Goal: Task Accomplishment & Management: Manage account settings

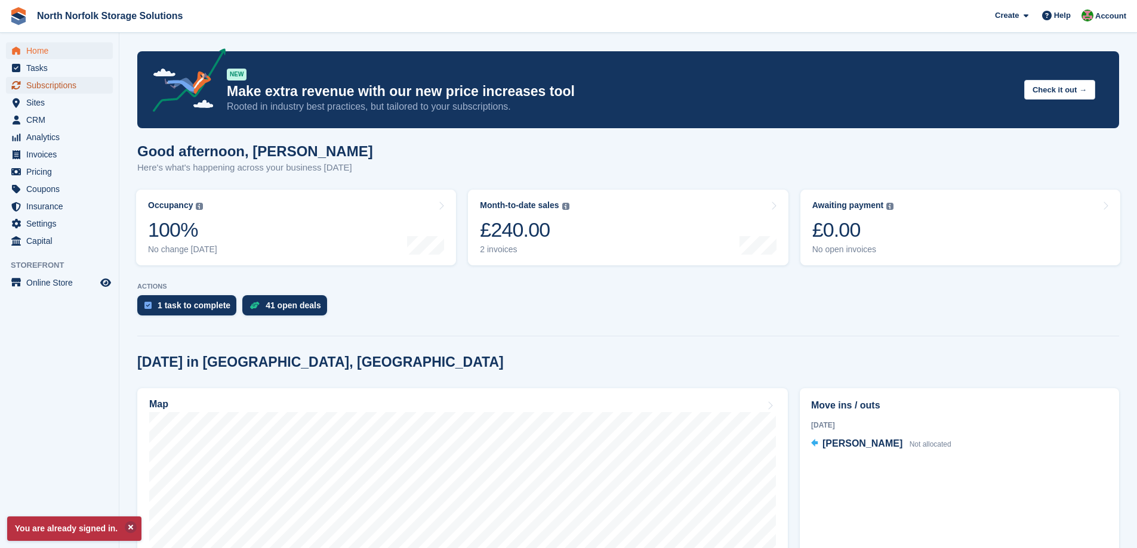
click at [32, 88] on span "Subscriptions" at bounding box center [62, 85] width 72 height 17
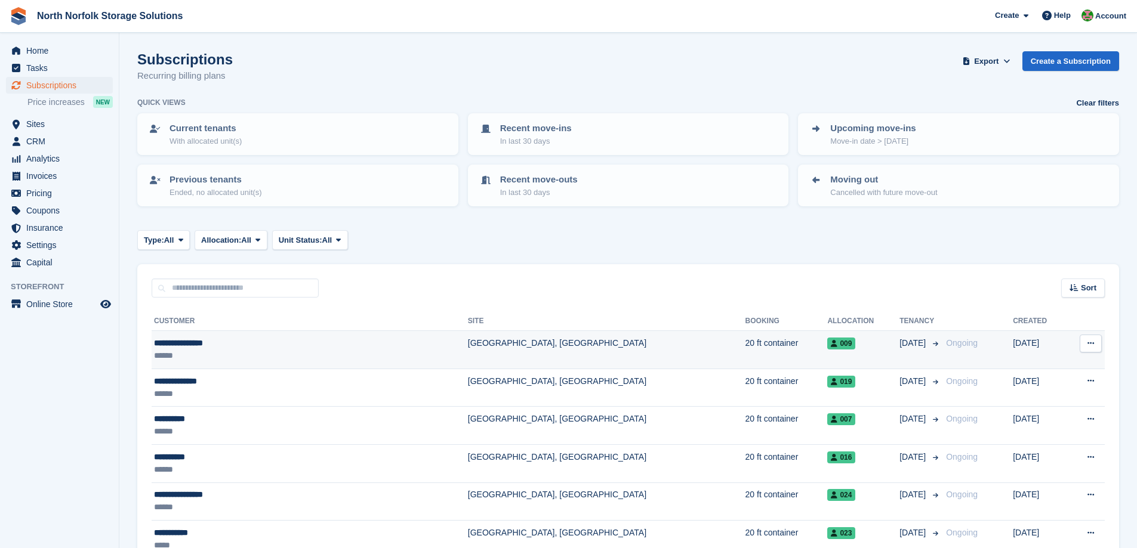
click at [191, 345] on div "**********" at bounding box center [254, 343] width 201 height 13
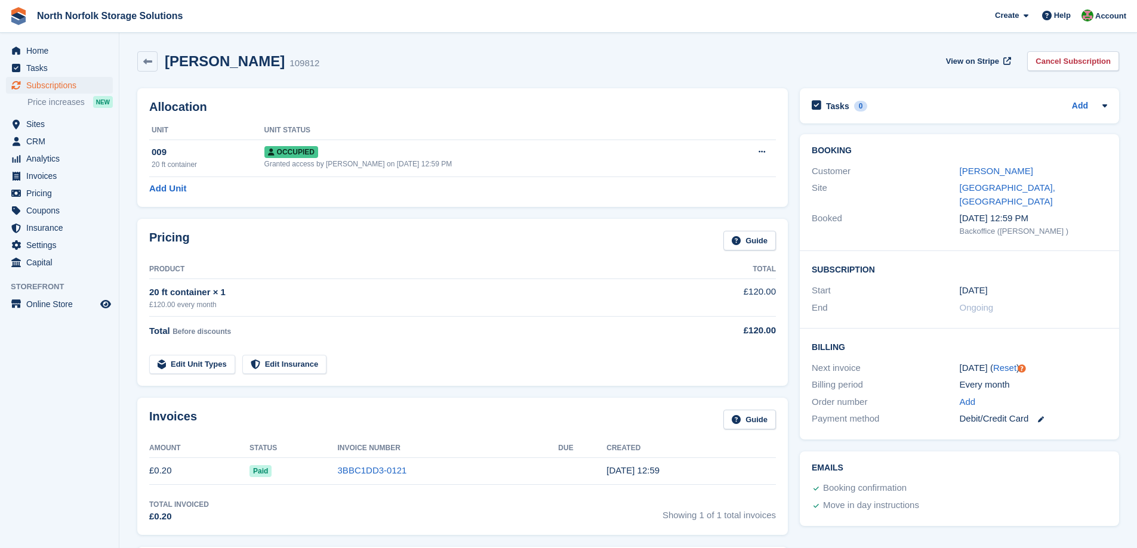
click at [992, 178] on div "Customer [PERSON_NAME]" at bounding box center [959, 171] width 295 height 17
click at [992, 170] on link "[PERSON_NAME]" at bounding box center [996, 171] width 73 height 10
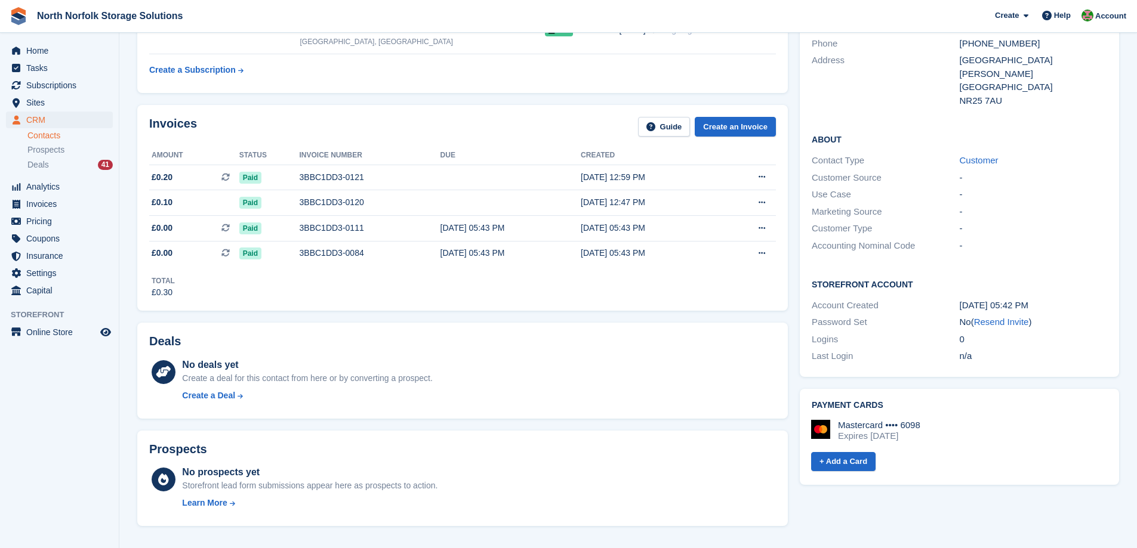
scroll to position [298, 0]
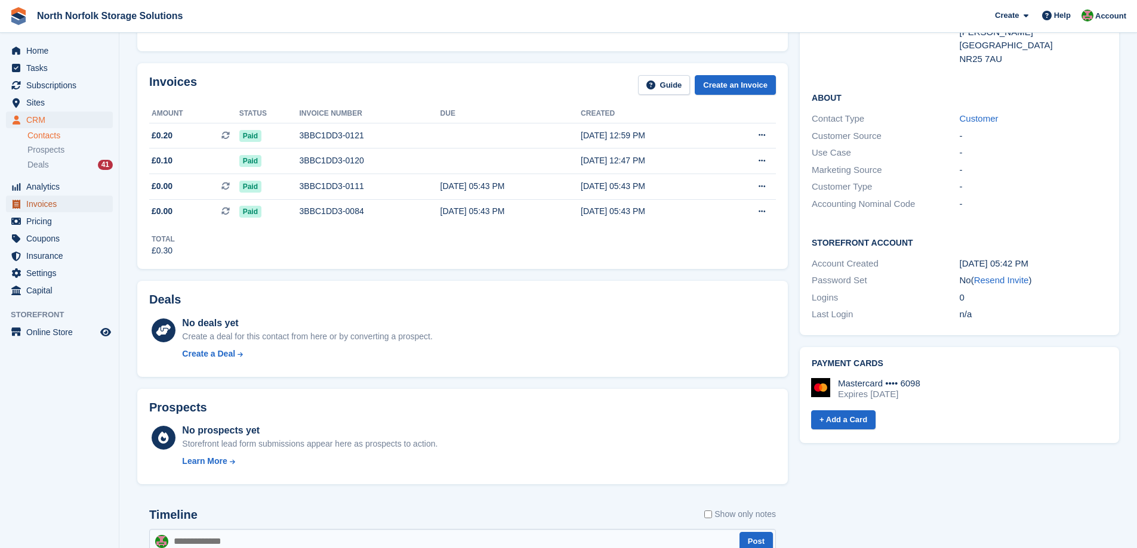
click at [48, 199] on span "Invoices" at bounding box center [62, 204] width 72 height 17
